Goal: Transaction & Acquisition: Purchase product/service

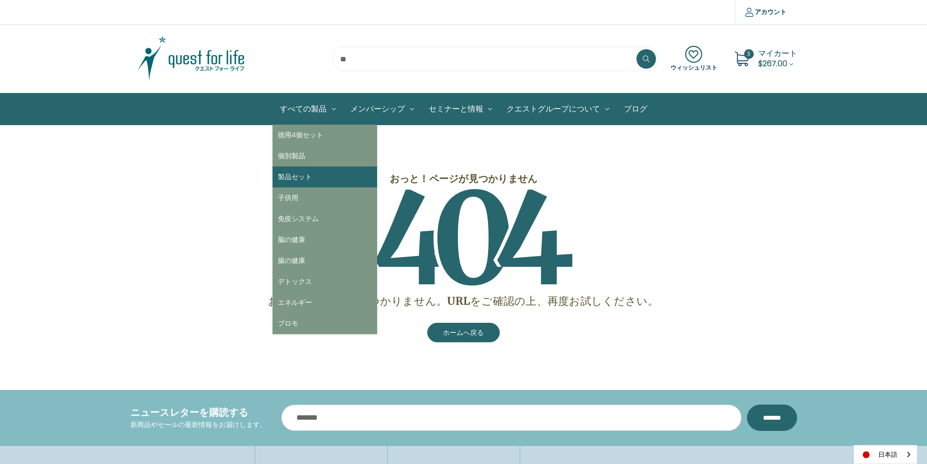
click at [299, 174] on link "製品セット" at bounding box center [325, 176] width 105 height 21
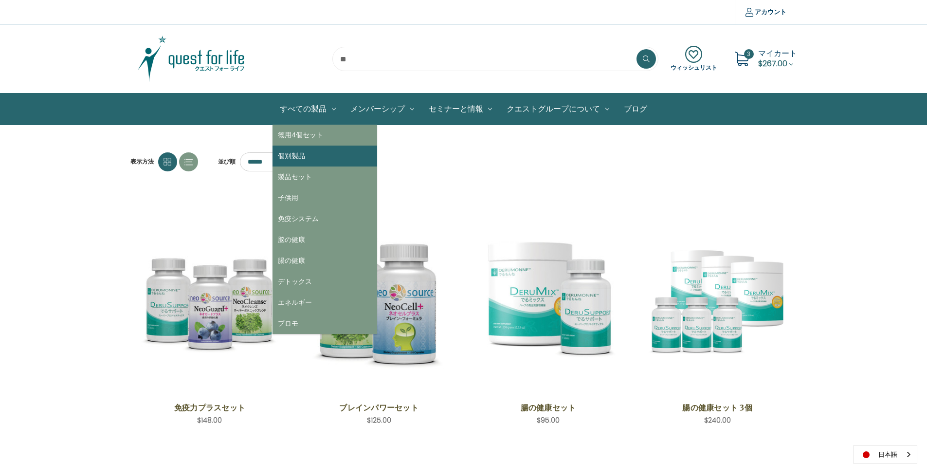
click at [296, 160] on link "個別製品" at bounding box center [325, 156] width 105 height 21
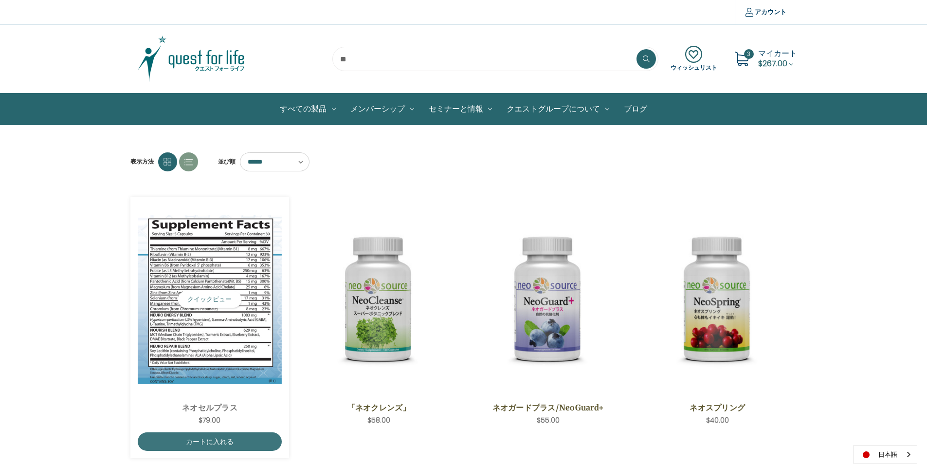
click at [226, 268] on img "NeoCell Plus,$79.00\a" at bounding box center [210, 299] width 145 height 169
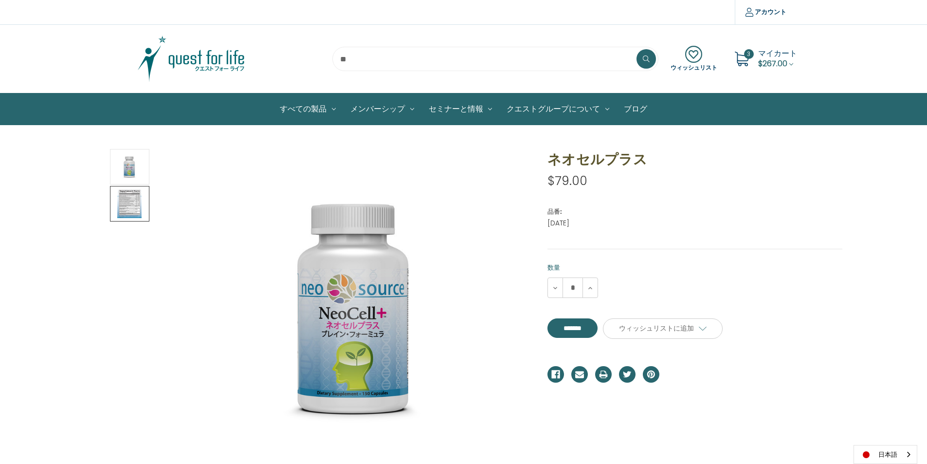
click at [133, 204] on img at bounding box center [129, 203] width 24 height 33
